Goal: Book appointment/travel/reservation

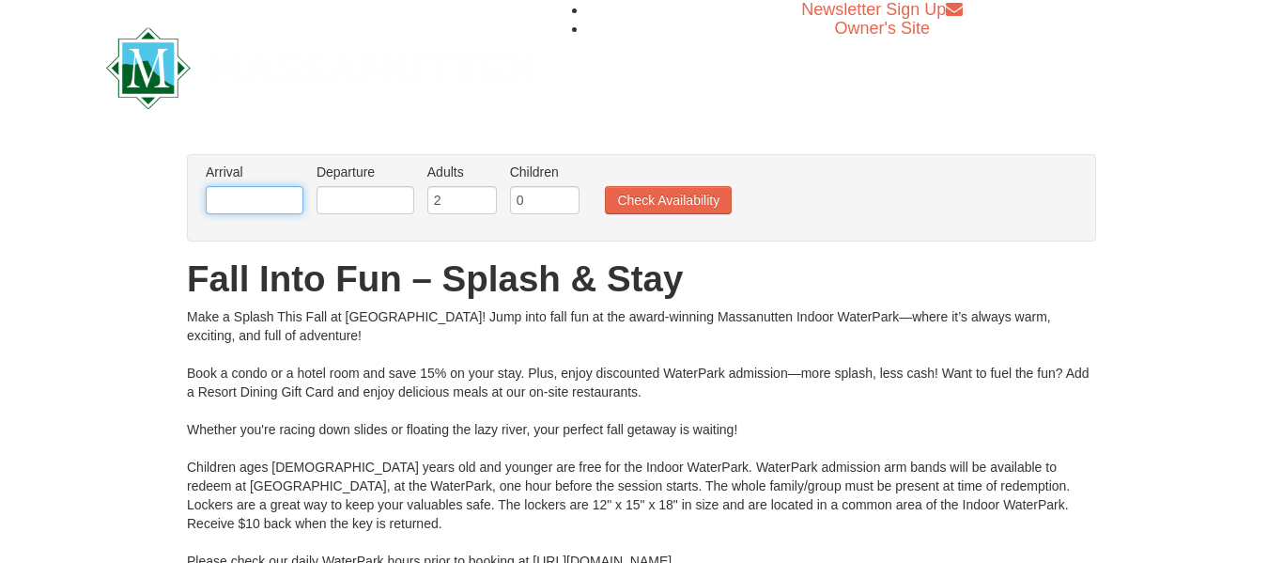
click at [287, 203] on input "text" at bounding box center [255, 200] width 98 height 28
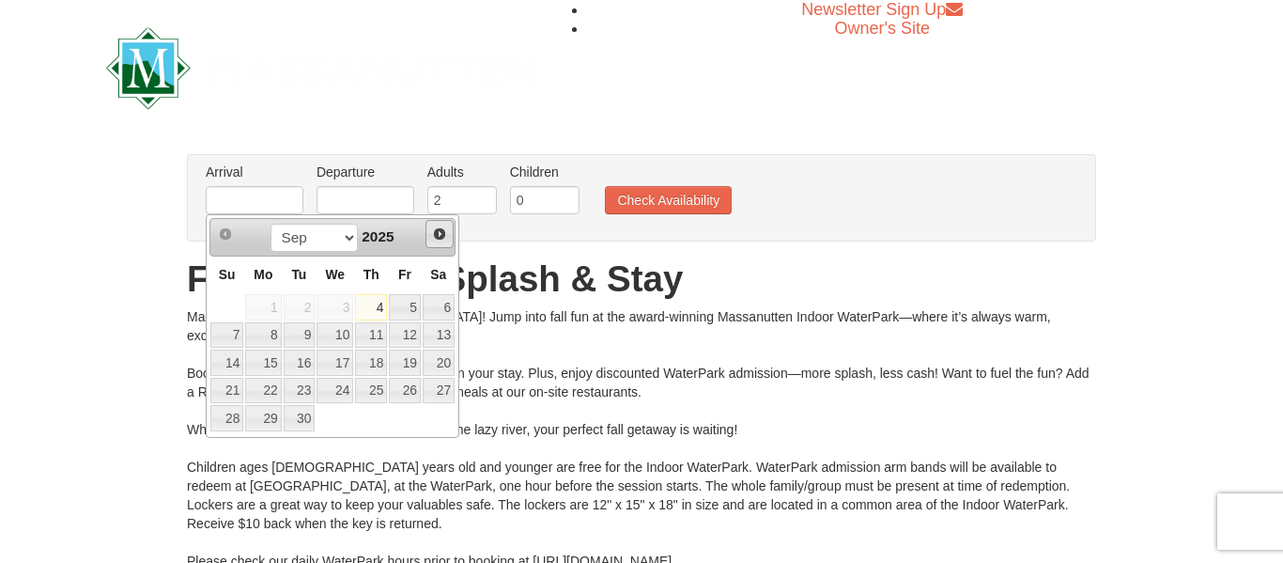
click at [440, 233] on span "Next" at bounding box center [439, 233] width 15 height 15
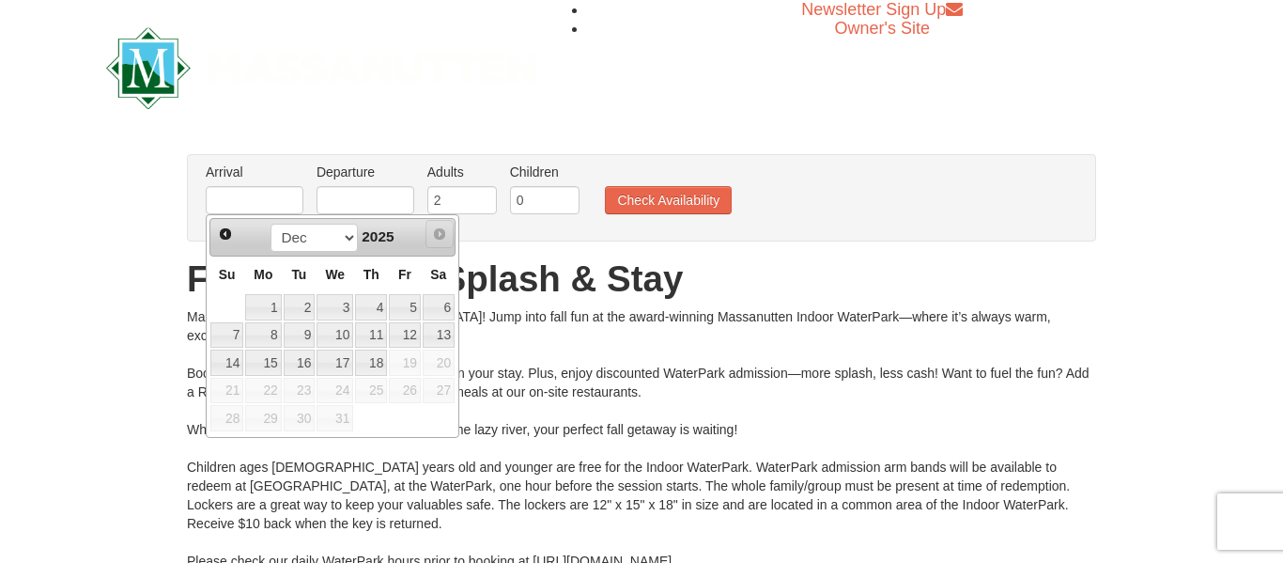
click at [440, 233] on span "Next" at bounding box center [439, 233] width 15 height 15
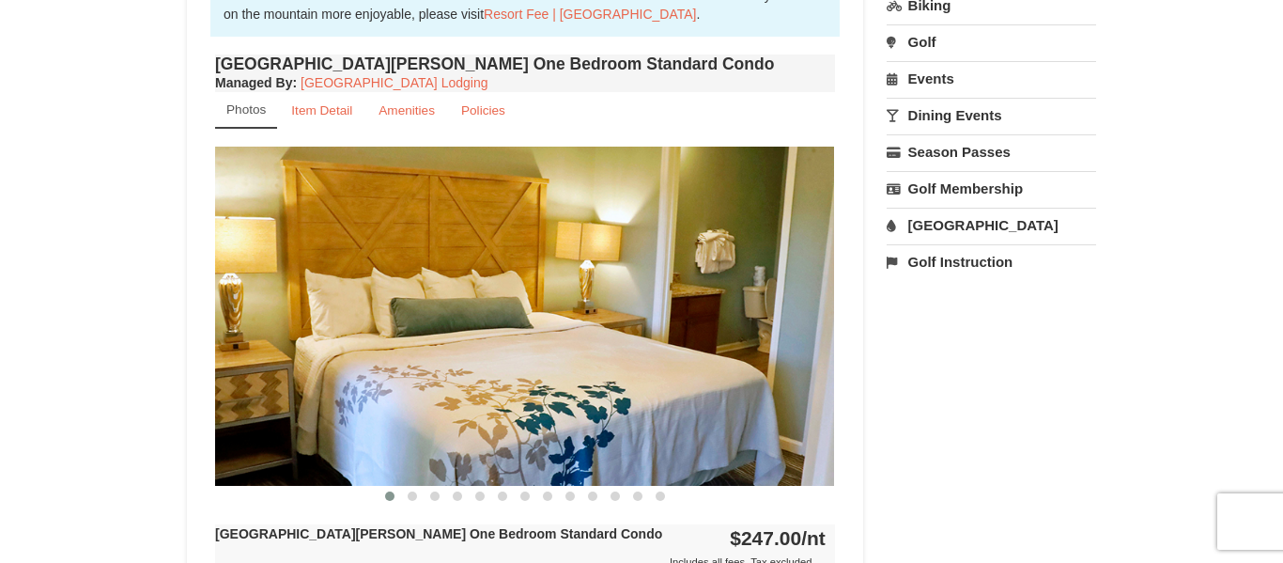
scroll to position [601, 0]
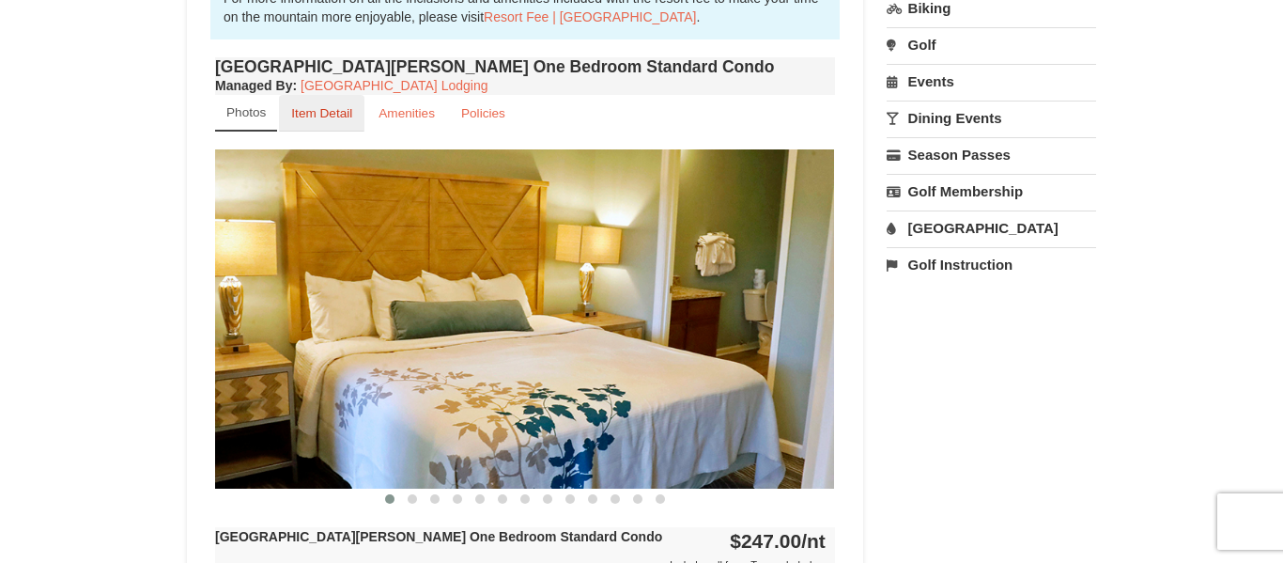
click at [317, 117] on small "Item Detail" at bounding box center [321, 113] width 61 height 14
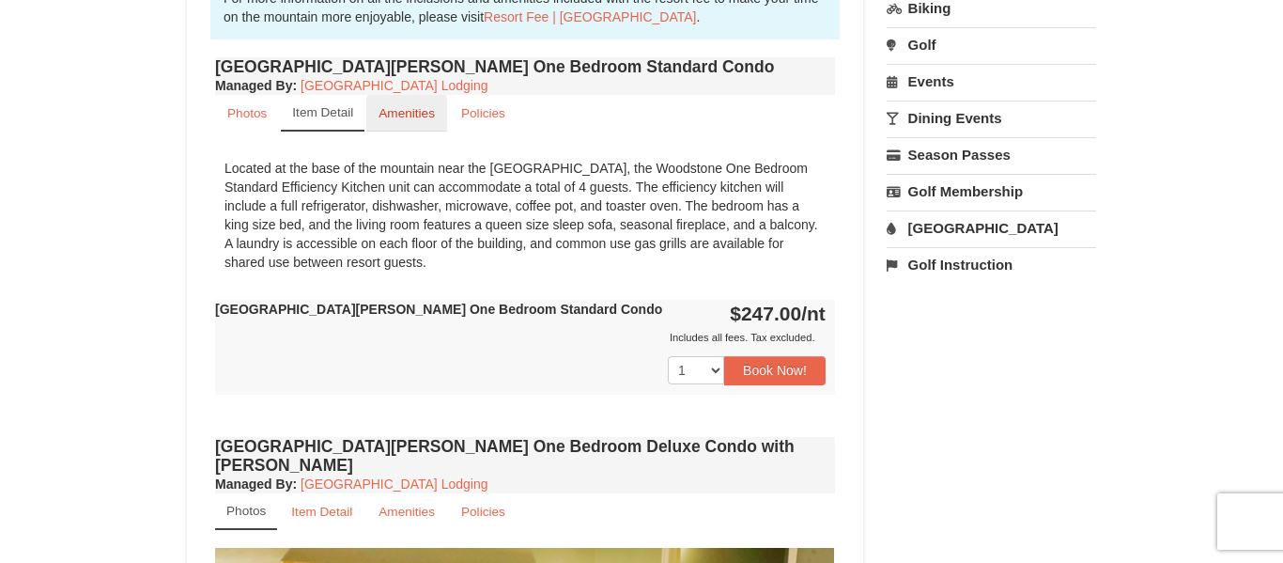
click at [404, 119] on small "Amenities" at bounding box center [407, 113] width 56 height 14
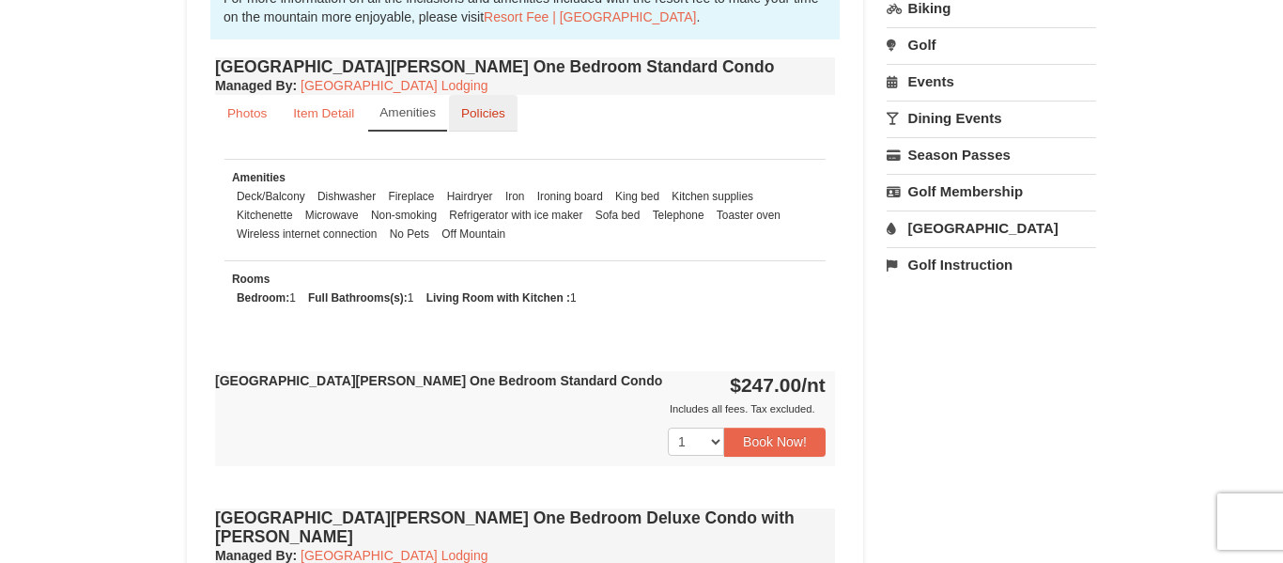
click at [493, 121] on link "Policies" at bounding box center [483, 113] width 69 height 37
